Goal: Check status: Check status

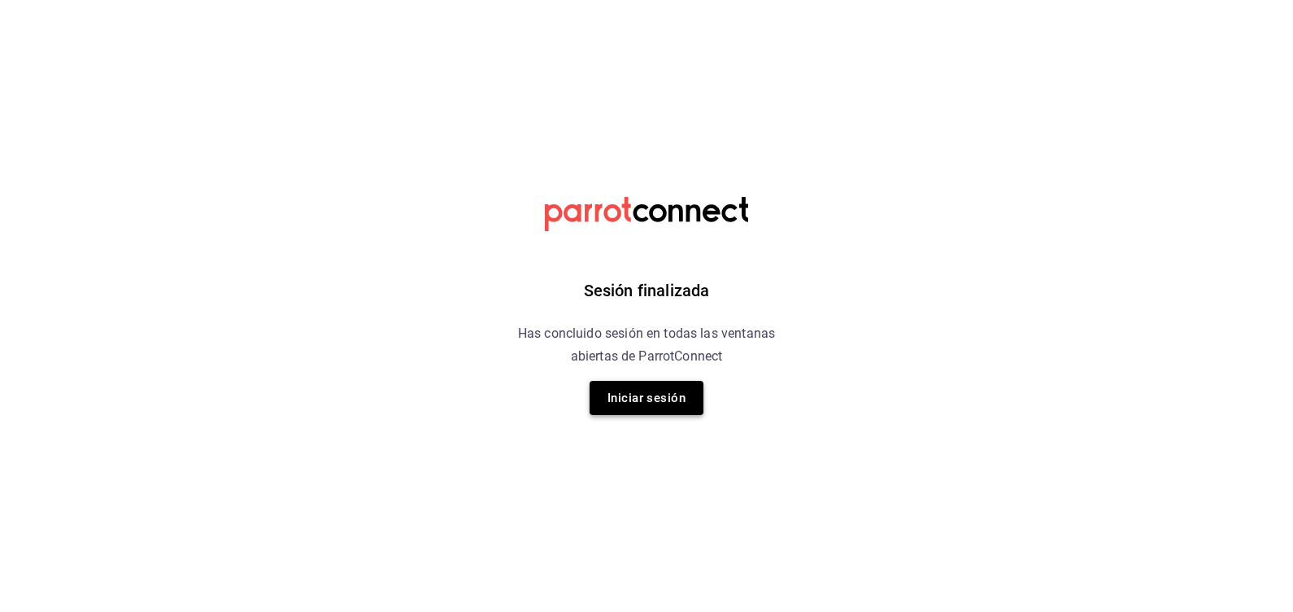
click at [682, 400] on button "Iniciar sesión" at bounding box center [647, 398] width 114 height 34
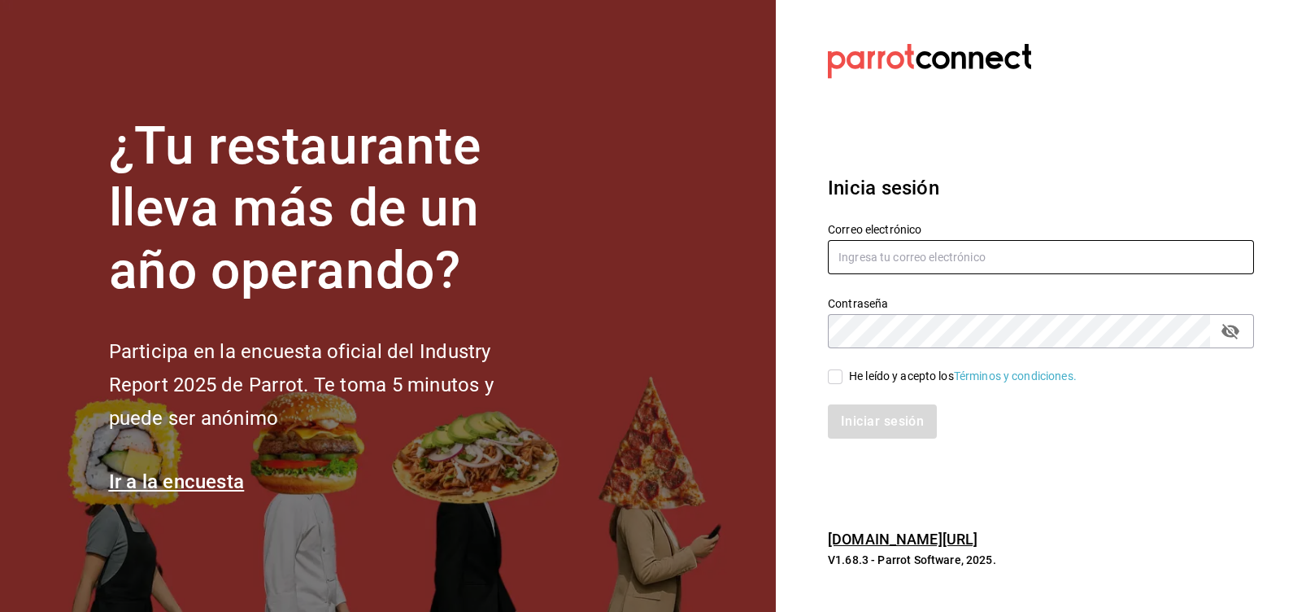
type input "[EMAIL_ADDRESS][DOMAIN_NAME]"
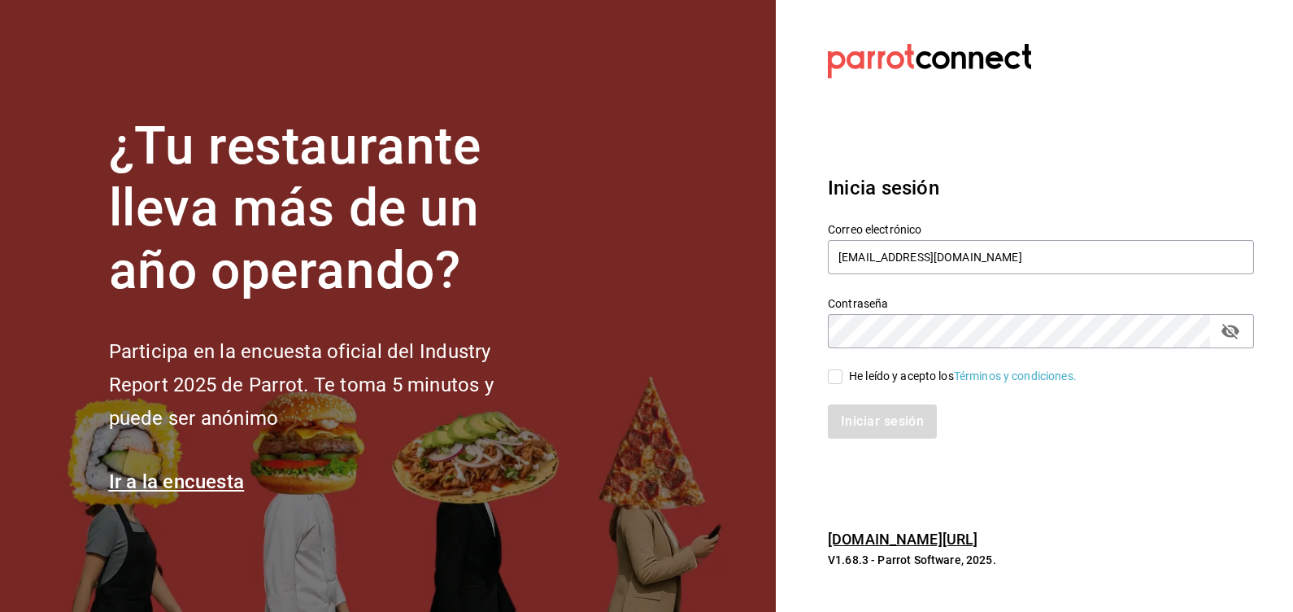
click at [878, 373] on div "He leído y acepto los Términos y condiciones." at bounding box center [963, 376] width 228 height 17
click at [843, 373] on input "He leído y acepto los Términos y condiciones." at bounding box center [835, 376] width 15 height 15
checkbox input "true"
click at [886, 415] on button "Iniciar sesión" at bounding box center [883, 421] width 111 height 34
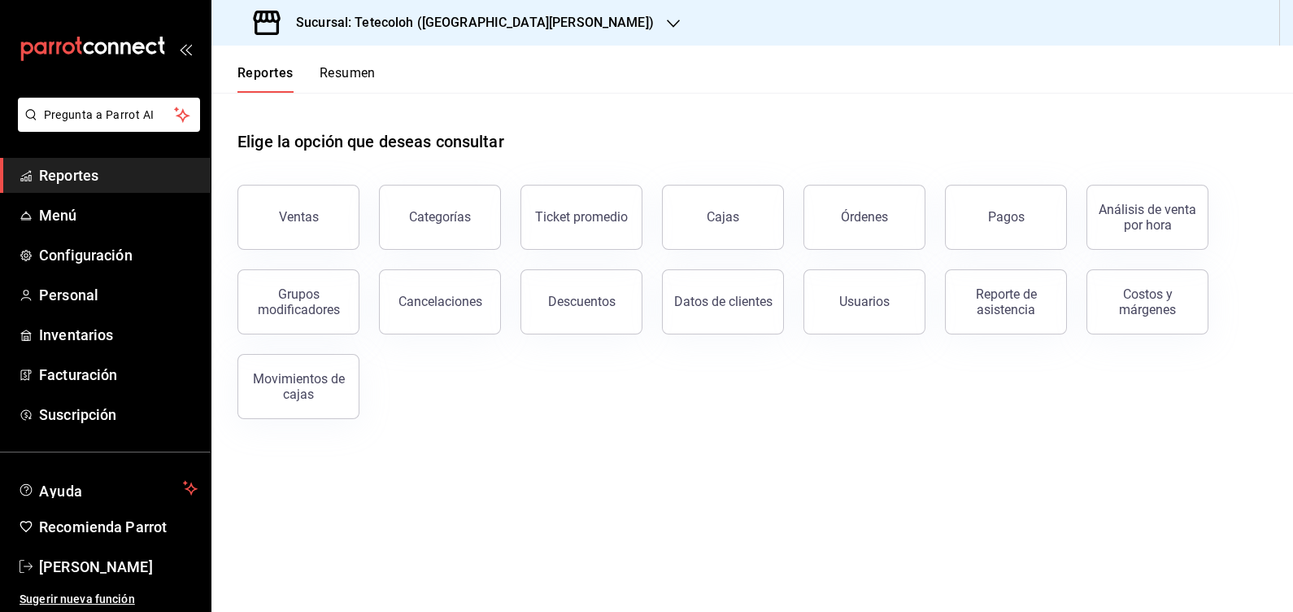
click at [440, 33] on div "Sucursal: Tetecoloh ([GEOGRAPHIC_DATA][PERSON_NAME])" at bounding box center [455, 23] width 462 height 46
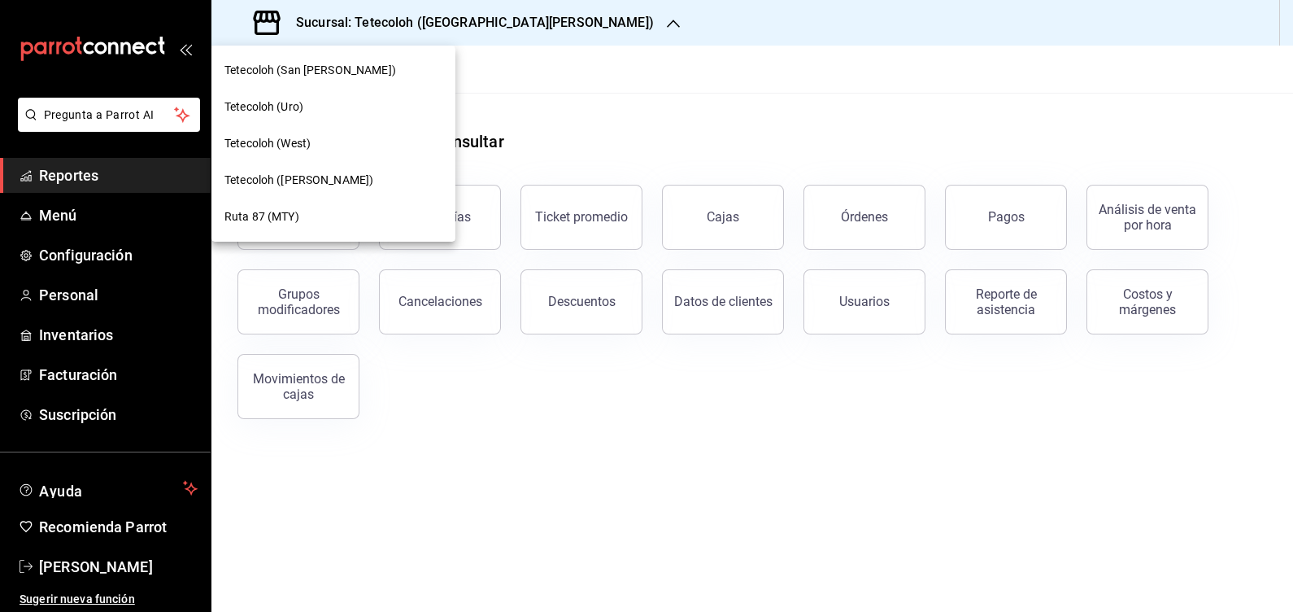
click at [359, 152] on div "Tetecoloh (West)" at bounding box center [333, 143] width 244 height 37
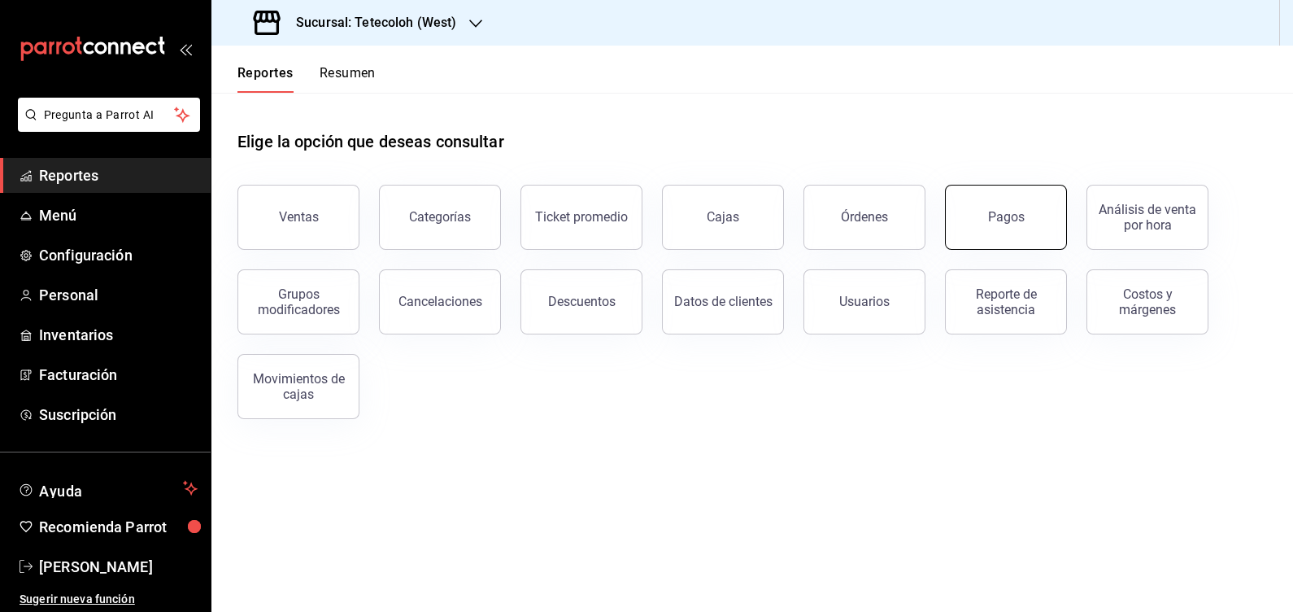
click at [984, 230] on button "Pagos" at bounding box center [1006, 217] width 122 height 65
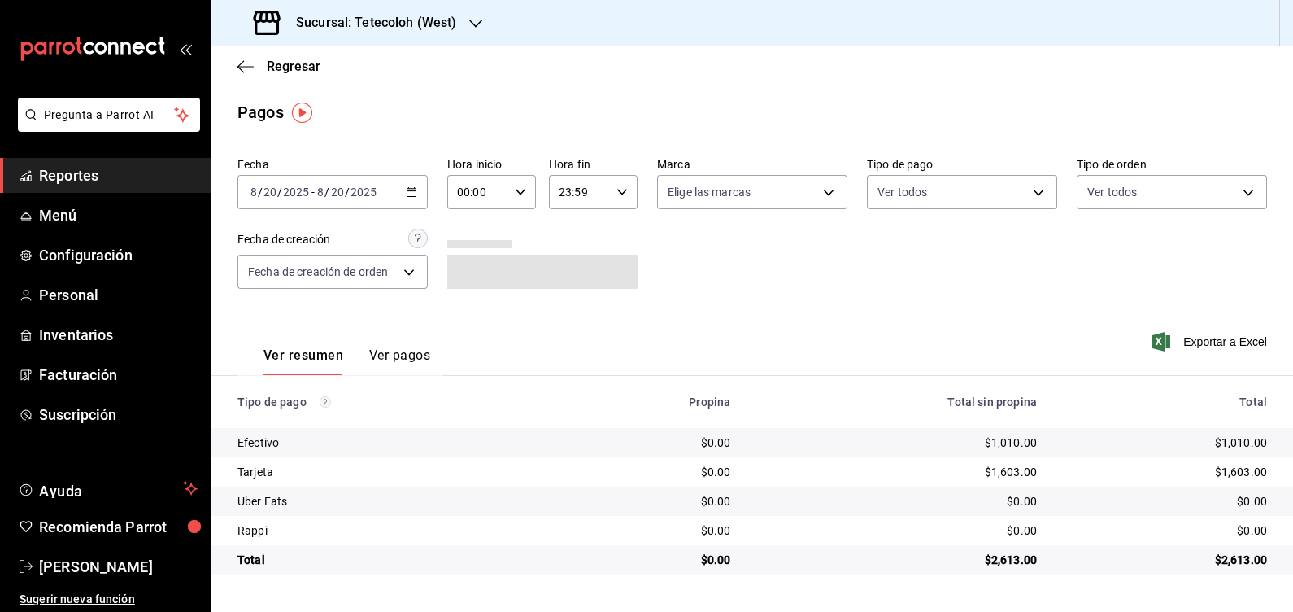
click at [413, 184] on div "[DATE] [DATE] - [DATE] [DATE]" at bounding box center [332, 192] width 190 height 34
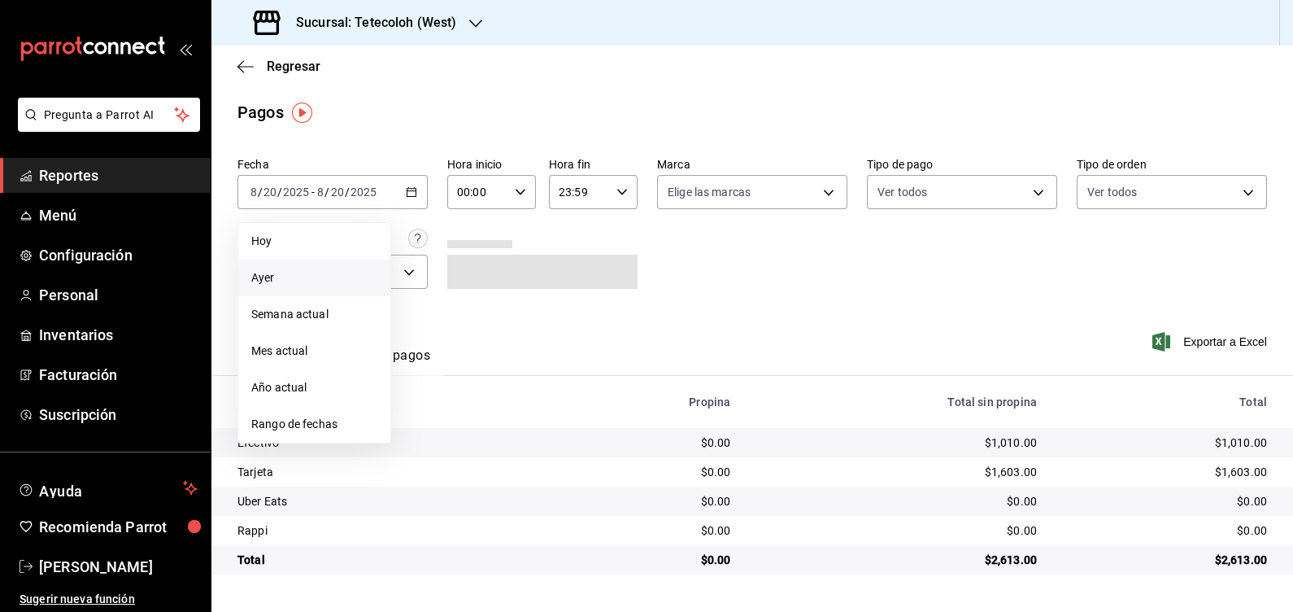
click at [311, 269] on span "Ayer" at bounding box center [314, 277] width 126 height 17
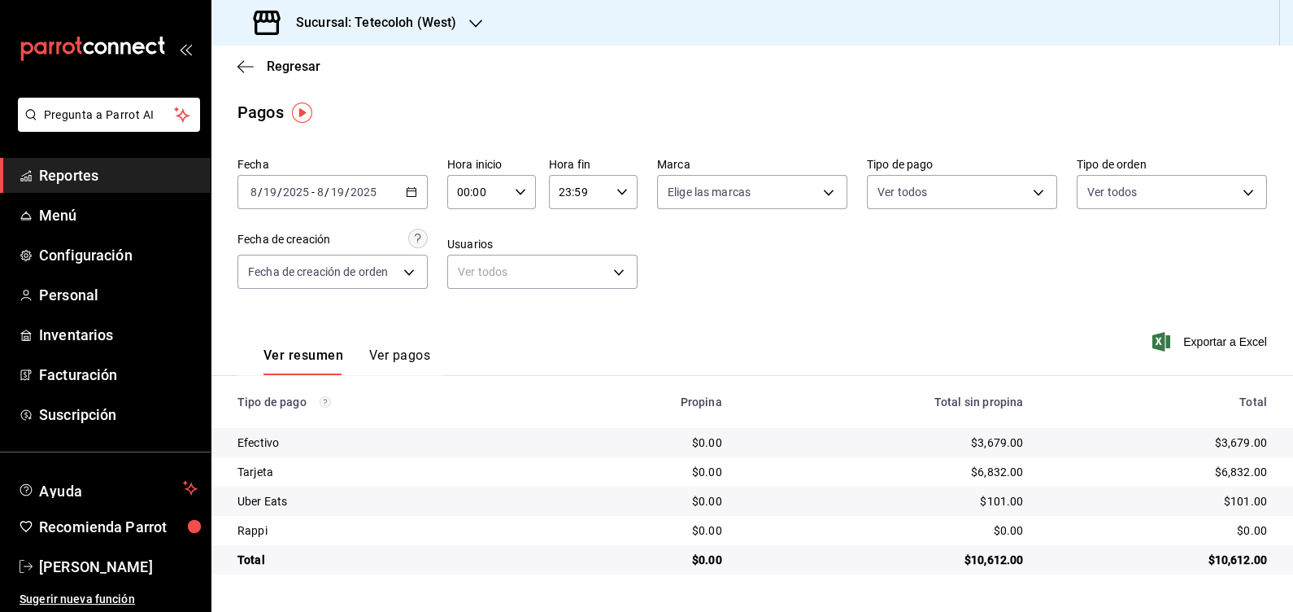
click at [408, 192] on icon "button" at bounding box center [411, 191] width 11 height 11
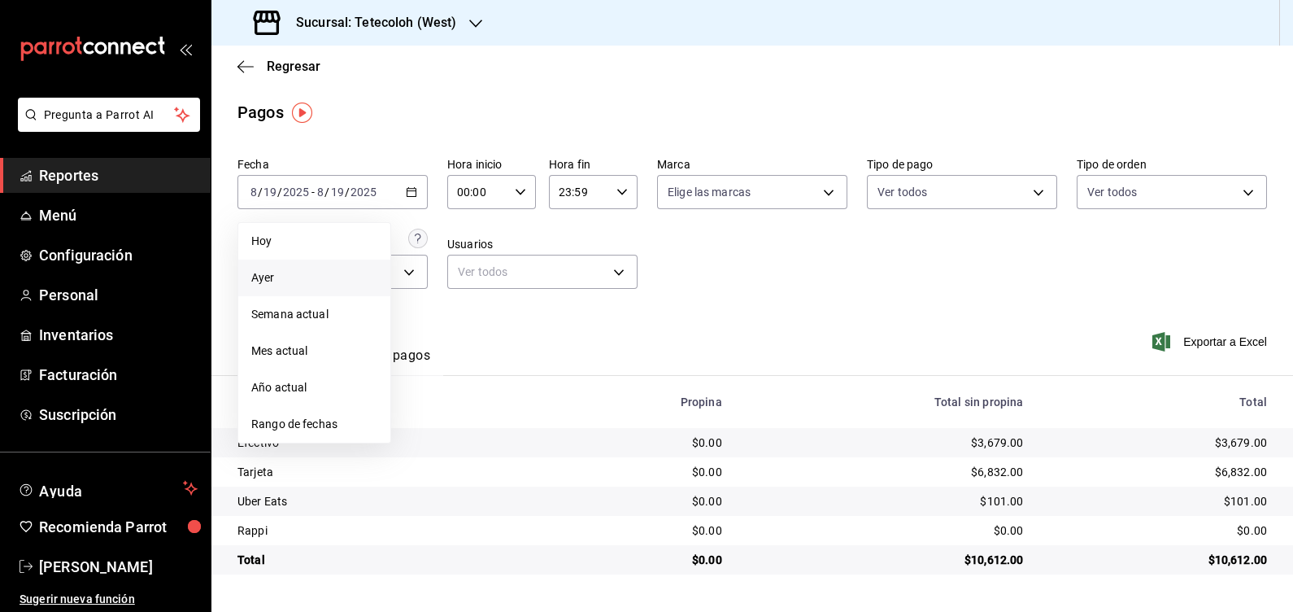
click at [822, 297] on div "Fecha 2025-08-19 8 / 19 / 2025 - 2025-08-19 8 / 19 / 2025 Hoy Ayer Semana actua…" at bounding box center [752, 229] width 1030 height 158
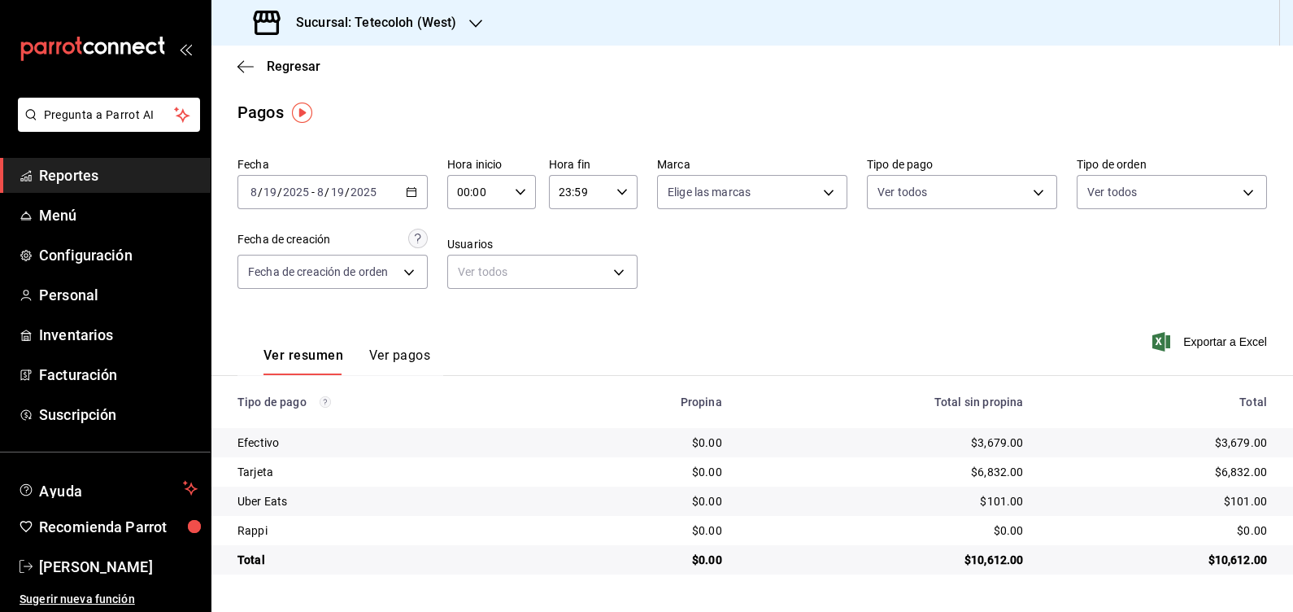
click at [483, 183] on input "00:00" at bounding box center [477, 192] width 61 height 33
click at [594, 192] on div at bounding box center [646, 306] width 1293 height 612
click at [609, 203] on input "23:59" at bounding box center [579, 192] width 61 height 33
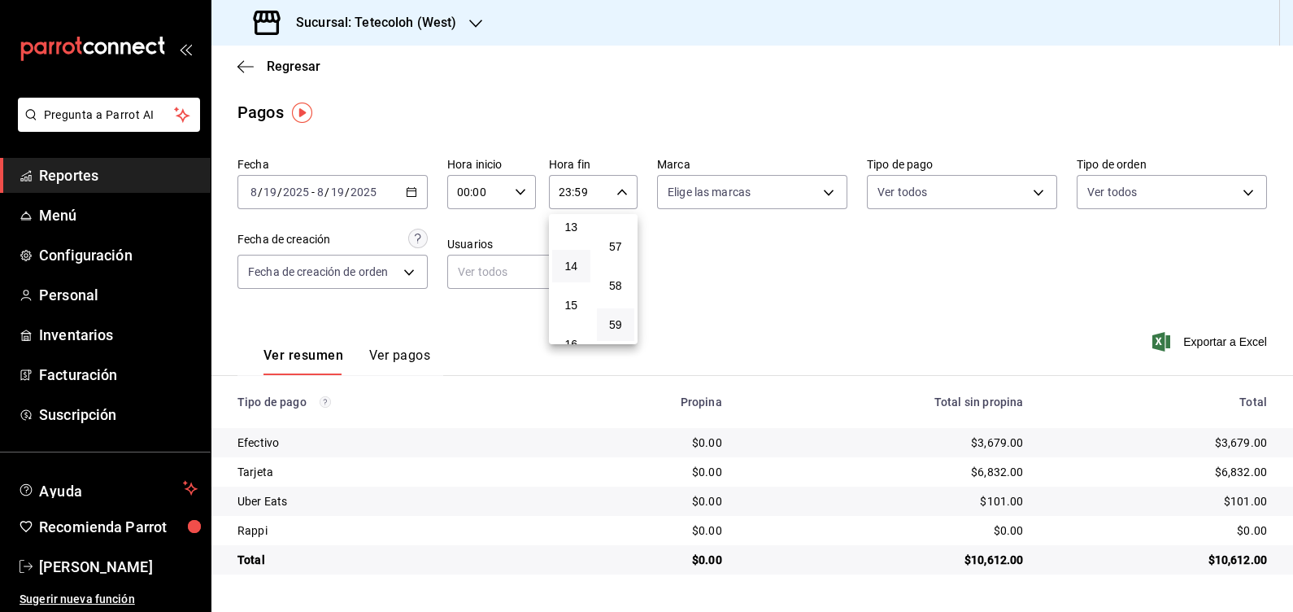
click at [581, 268] on button "14" at bounding box center [571, 266] width 38 height 33
click at [606, 263] on button "14" at bounding box center [609, 264] width 37 height 33
click at [843, 268] on div at bounding box center [646, 306] width 1293 height 612
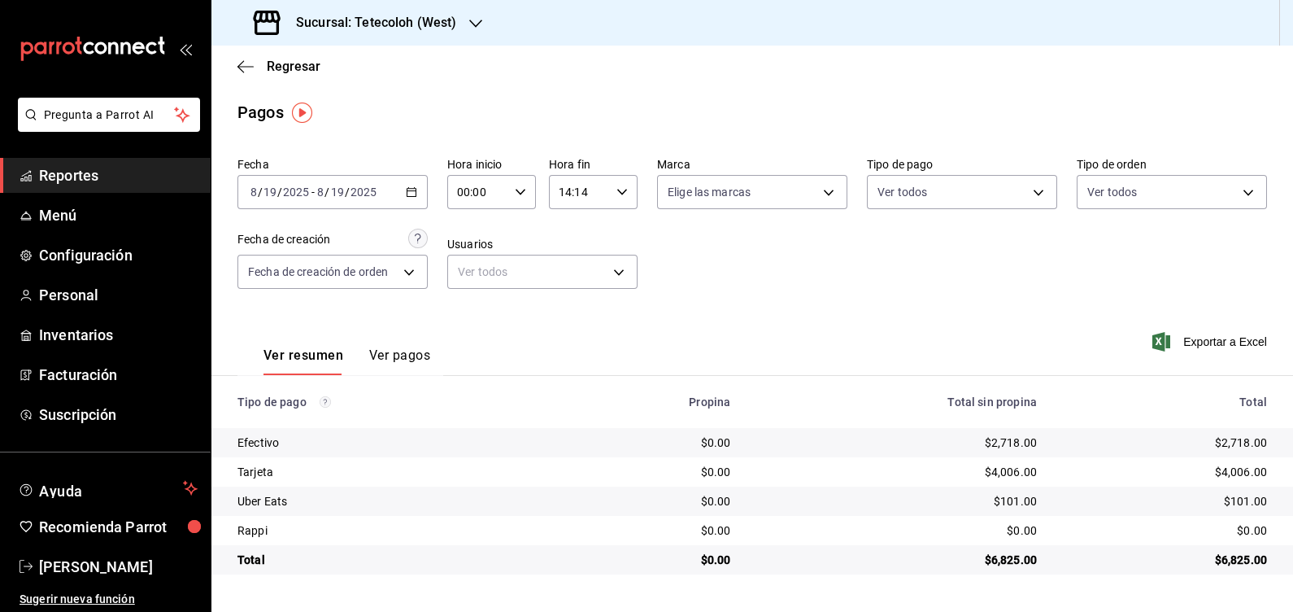
click at [628, 194] on div "14:14 Hora fin" at bounding box center [593, 192] width 89 height 34
click at [615, 236] on span "00" at bounding box center [616, 233] width 19 height 13
type input "14:00"
click at [887, 273] on div at bounding box center [646, 306] width 1293 height 612
click at [512, 191] on div "00:00 Hora inicio" at bounding box center [491, 192] width 89 height 34
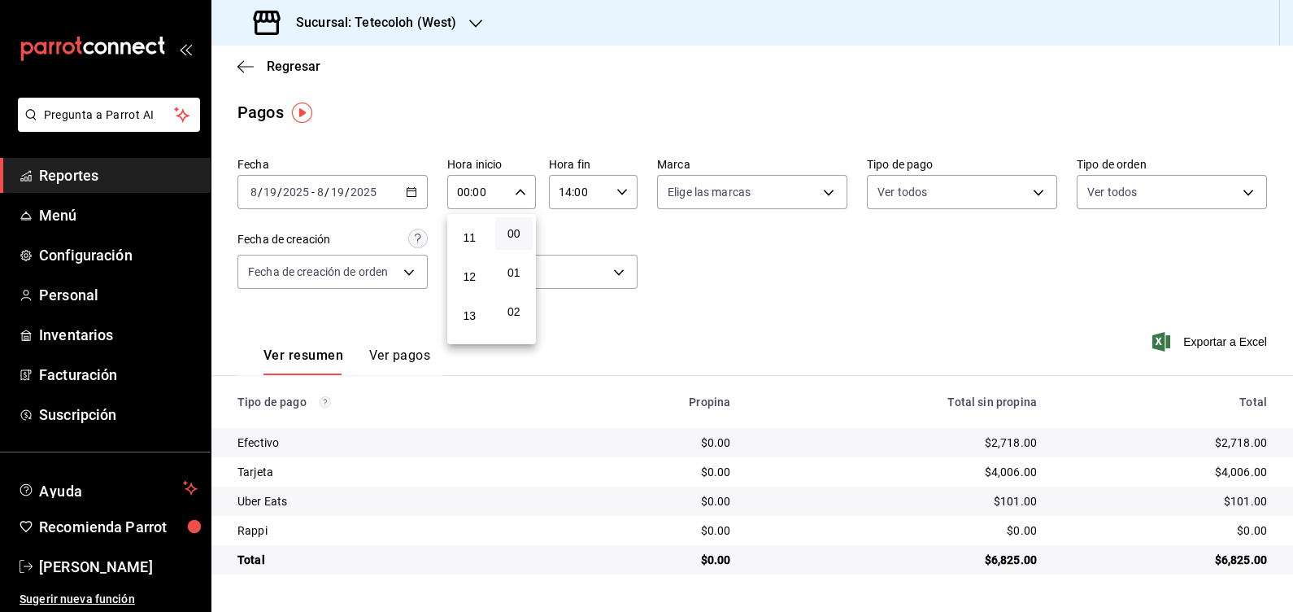
scroll to position [508, 0]
click at [470, 268] on button "14" at bounding box center [470, 271] width 38 height 33
type input "14:00"
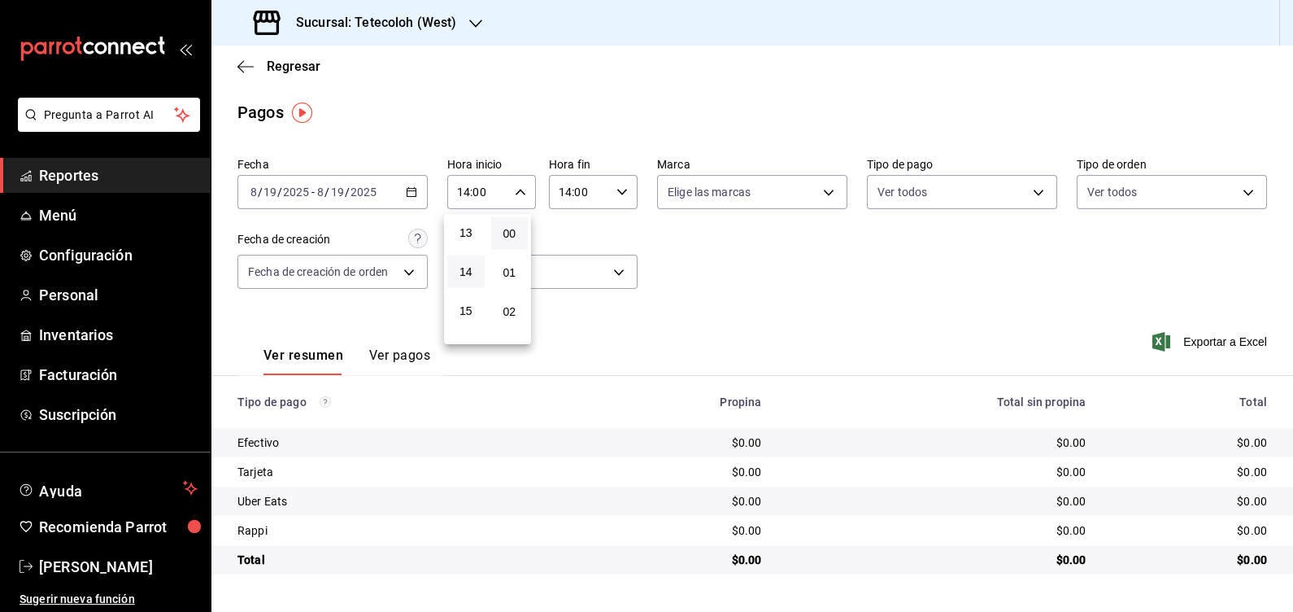
click at [620, 191] on div at bounding box center [646, 306] width 1293 height 612
click at [620, 191] on \(Stroke\) "button" at bounding box center [622, 192] width 10 height 6
drag, startPoint x: 566, startPoint y: 322, endPoint x: 585, endPoint y: 316, distance: 19.6
click at [566, 323] on span "23" at bounding box center [571, 324] width 19 height 13
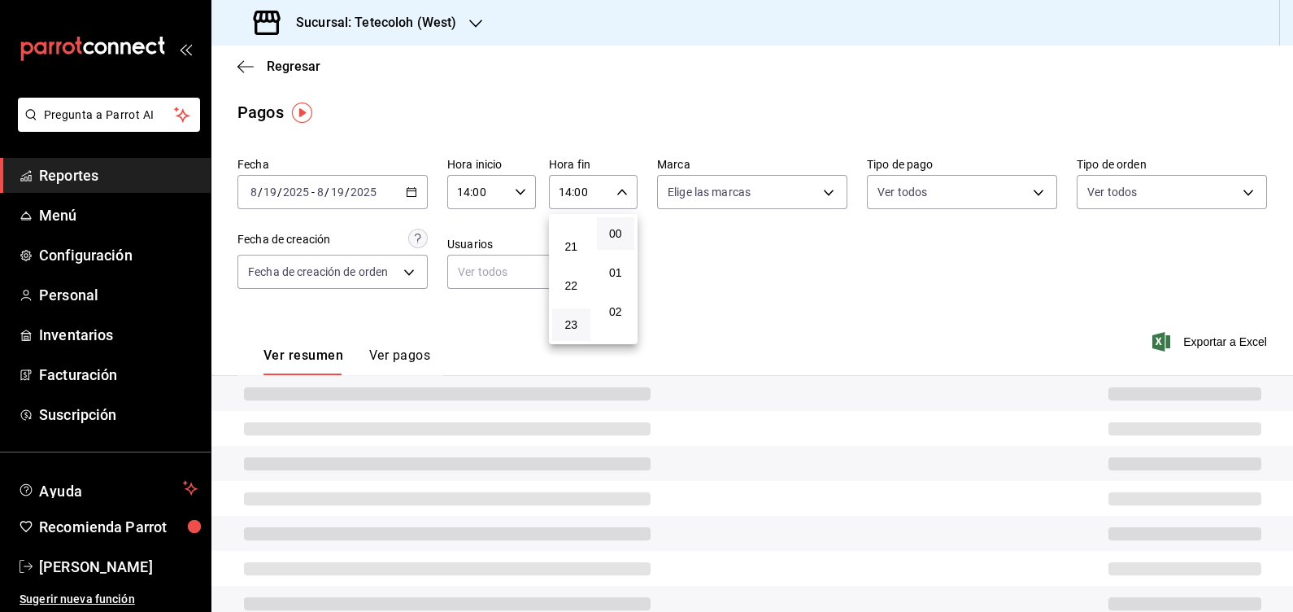
type input "23:00"
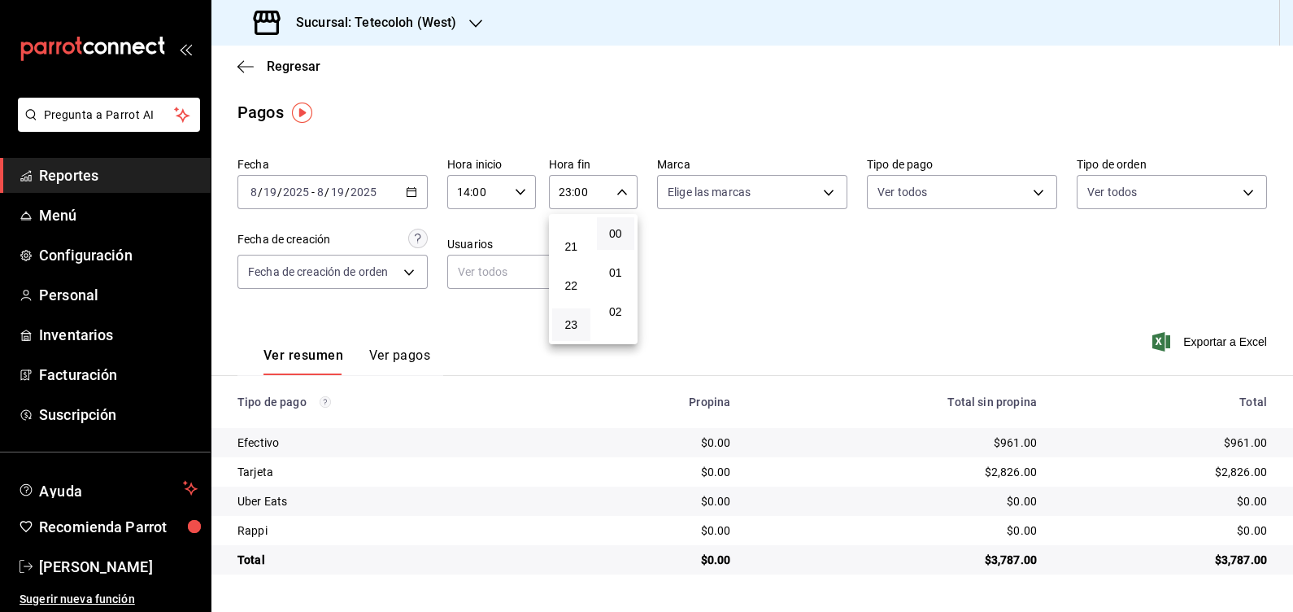
click at [822, 291] on div at bounding box center [646, 306] width 1293 height 612
click at [512, 197] on div "14:00 Hora inicio" at bounding box center [491, 192] width 89 height 34
click at [433, 20] on div at bounding box center [646, 306] width 1293 height 612
click at [438, 22] on h3 "Sucursal: Tetecoloh (West)" at bounding box center [369, 23] width 173 height 20
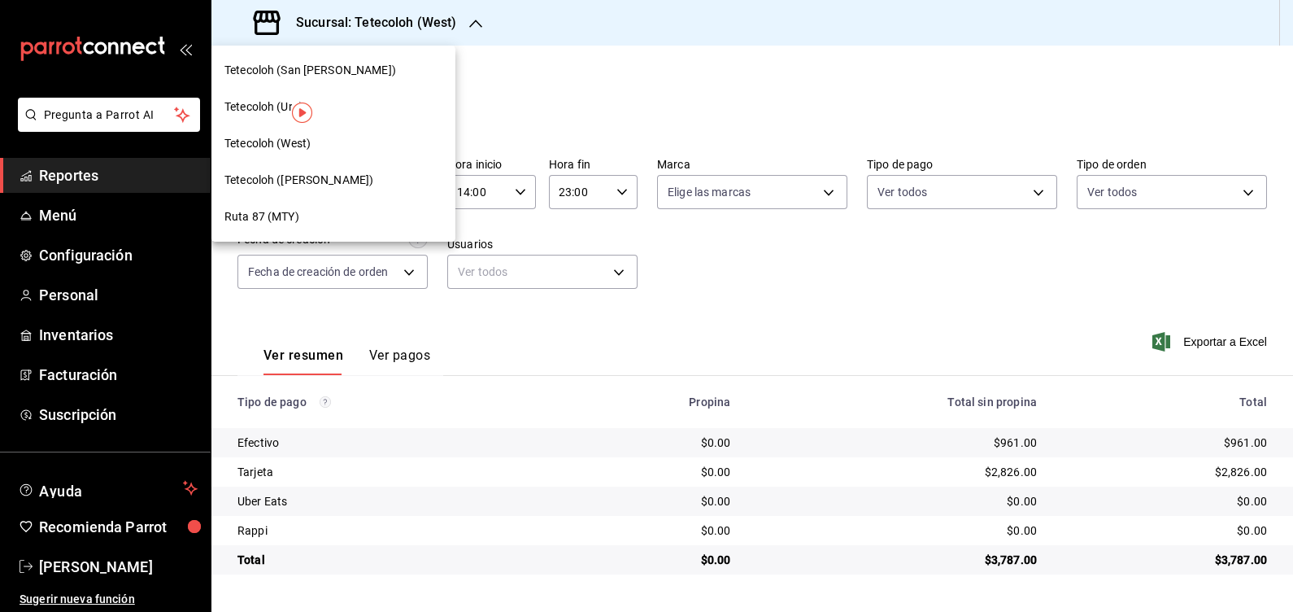
click at [730, 86] on div at bounding box center [646, 306] width 1293 height 612
